Goal: Book appointment/travel/reservation

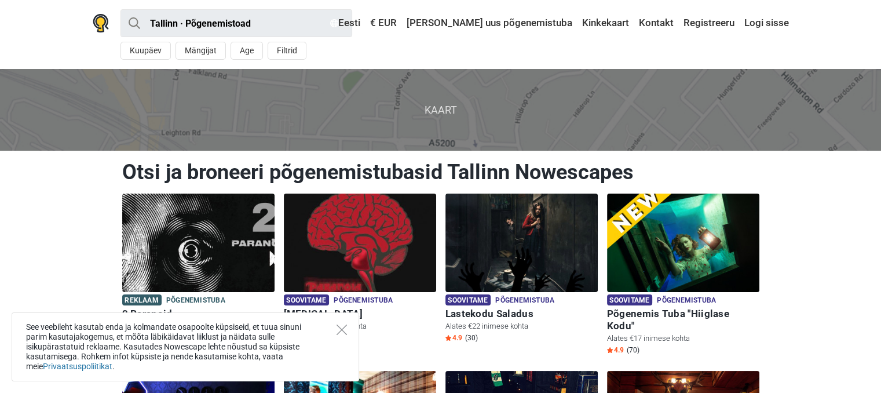
scroll to position [174, 0]
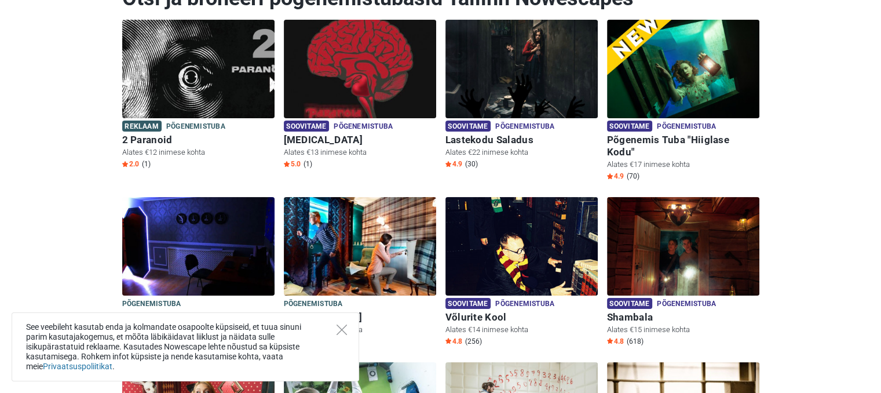
click at [338, 337] on div "See veebileht kasutab enda ja kolmandate osapoolte küpsiseid, et tuua sinuni pa…" at bounding box center [186, 346] width 348 height 69
click at [340, 330] on icon "Close" at bounding box center [342, 329] width 10 height 10
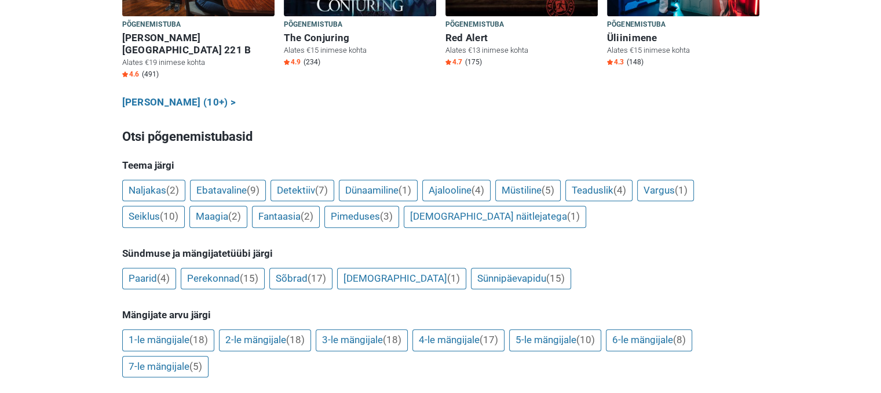
scroll to position [811, 0]
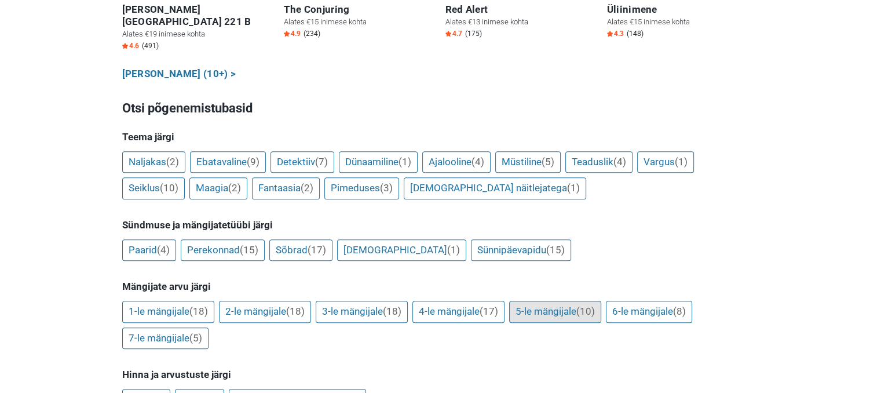
click at [559, 301] on link "5-le mängijale (10)" at bounding box center [555, 312] width 92 height 22
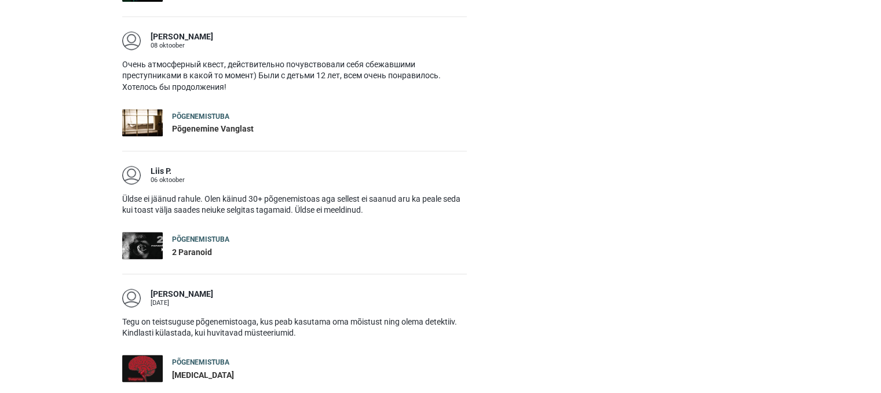
scroll to position [0, 0]
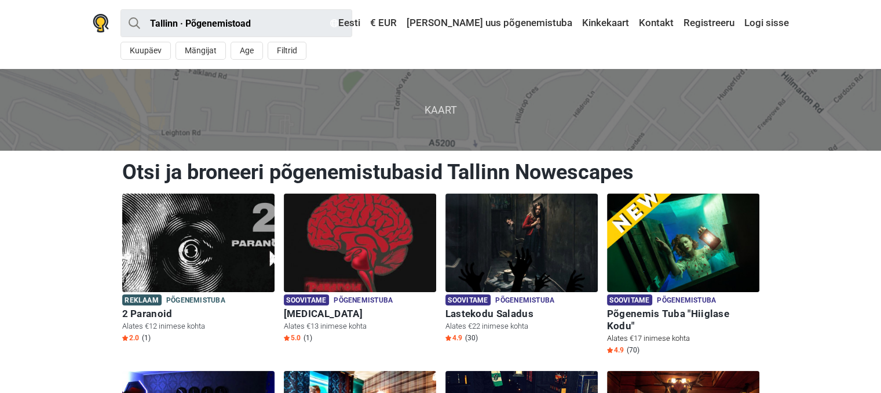
click at [677, 262] on img at bounding box center [683, 243] width 152 height 98
click at [375, 242] on img at bounding box center [360, 243] width 152 height 98
click at [491, 255] on img at bounding box center [522, 243] width 152 height 98
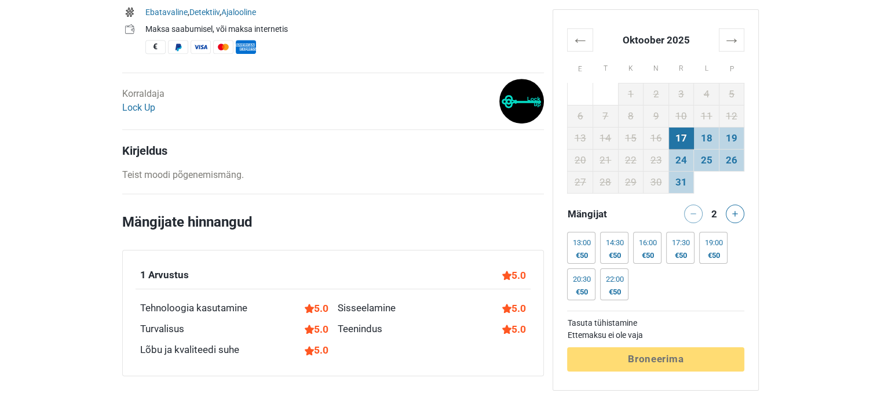
scroll to position [521, 0]
